Goal: Task Accomplishment & Management: Use online tool/utility

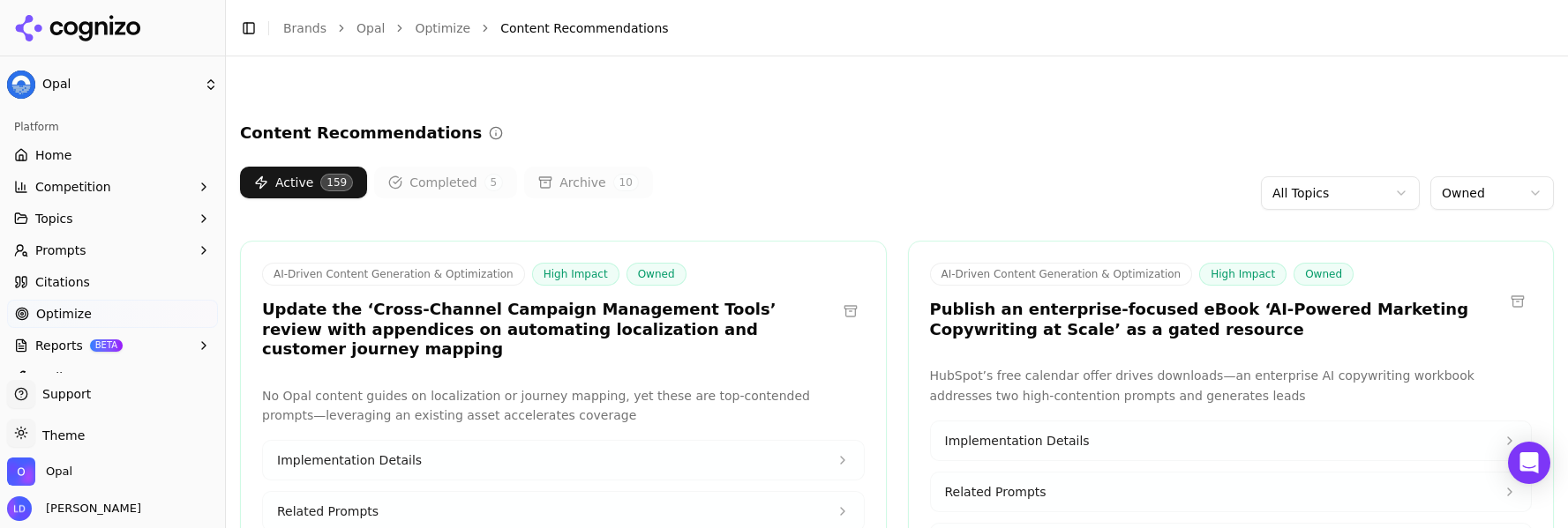
scroll to position [8252, 0]
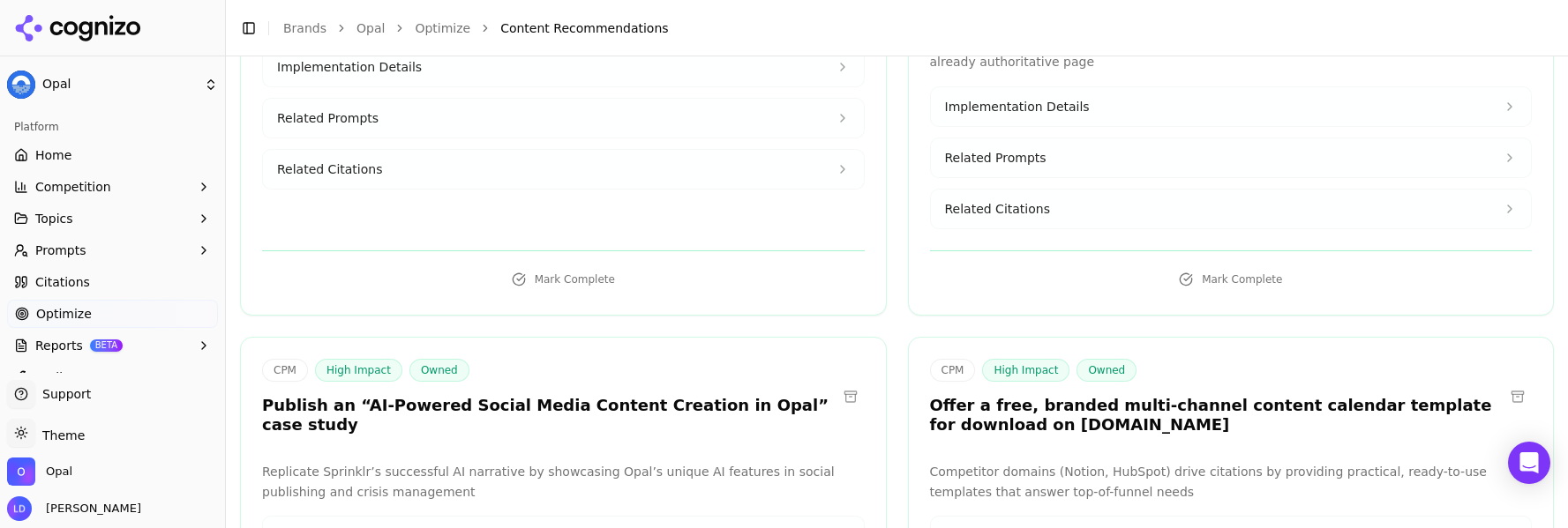
scroll to position [8917, 0]
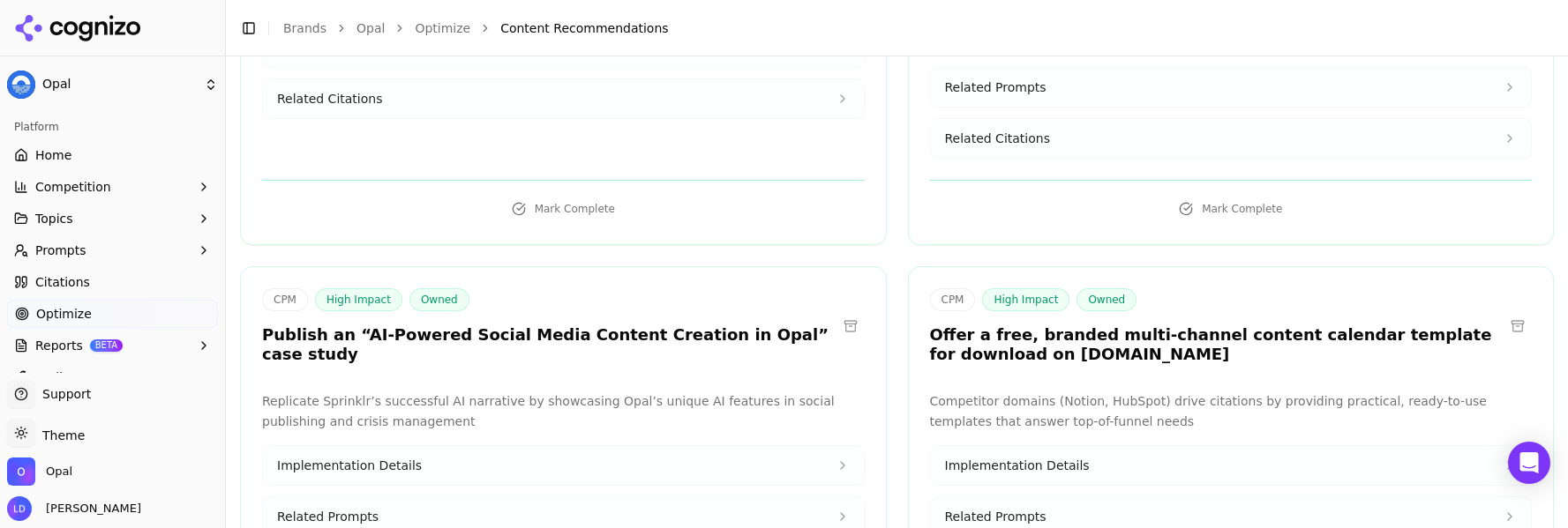
click at [1503, 312] on button at bounding box center [1517, 326] width 28 height 28
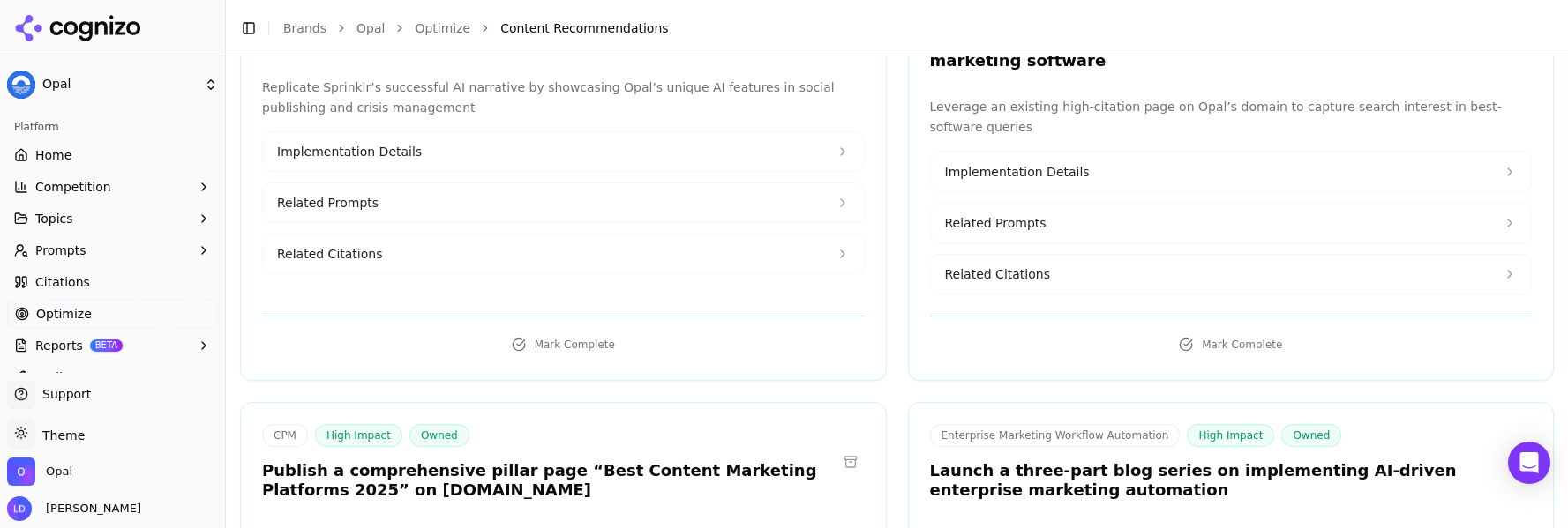
scroll to position [9234, 0]
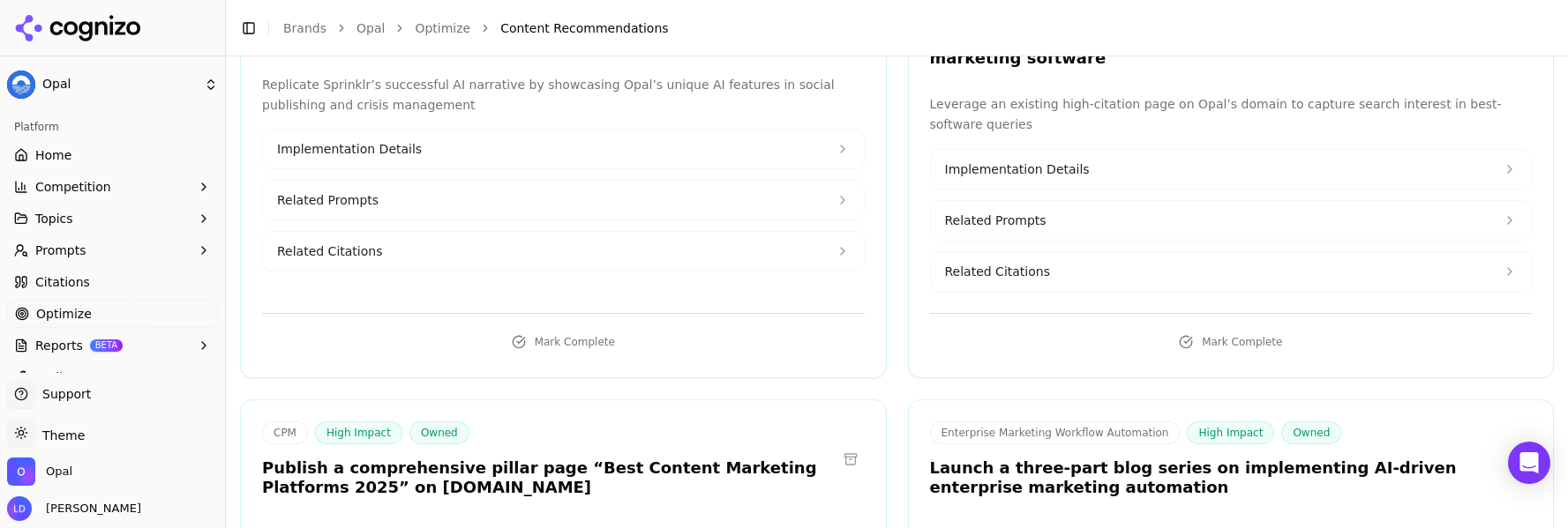
click at [667, 459] on h3 "Publish a comprehensive pillar page “Best Content Marketing Platforms 2025” on …" at bounding box center [550, 478] width 574 height 40
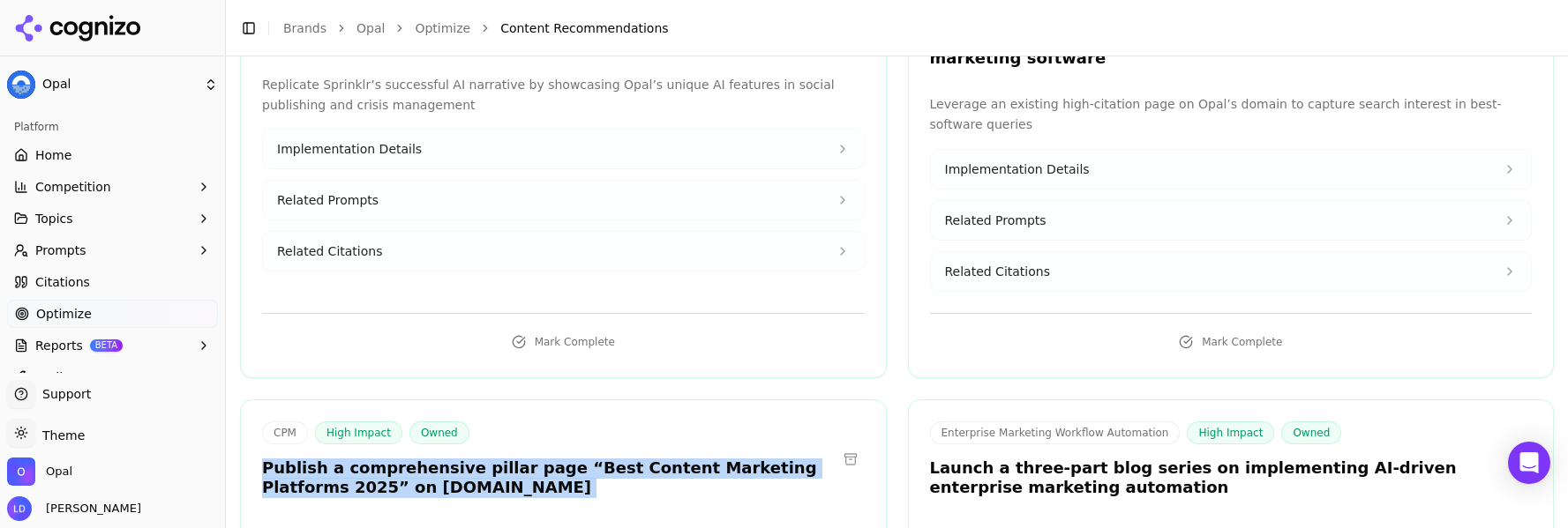
click at [667, 459] on h3 "Publish a comprehensive pillar page “Best Content Marketing Platforms 2025” on …" at bounding box center [550, 478] width 574 height 40
click at [659, 459] on h3 "Publish a comprehensive pillar page “Best Content Marketing Platforms 2025” on …" at bounding box center [550, 478] width 574 height 40
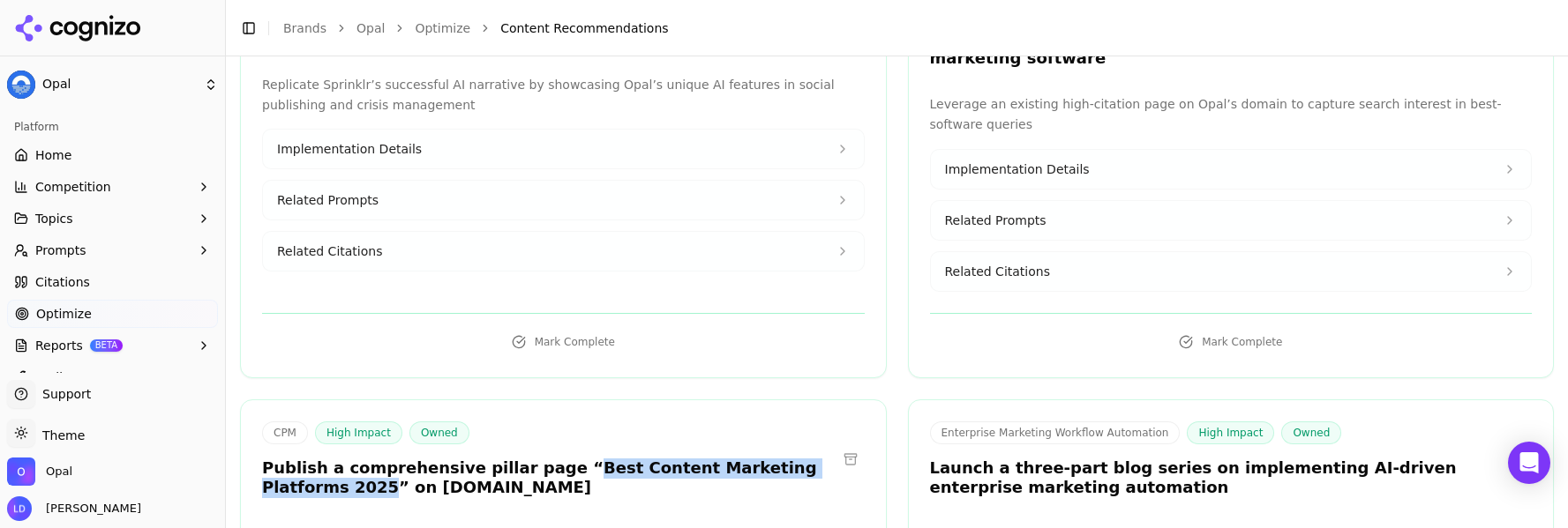
drag, startPoint x: 538, startPoint y: 233, endPoint x: 300, endPoint y: 251, distance: 238.7
click at [300, 459] on h3 "Publish a comprehensive pillar page “Best Content Marketing Platforms 2025” on …" at bounding box center [550, 478] width 574 height 40
copy h3 "Best Content Marketing Platforms 2025"
